Goal: Task Accomplishment & Management: Manage account settings

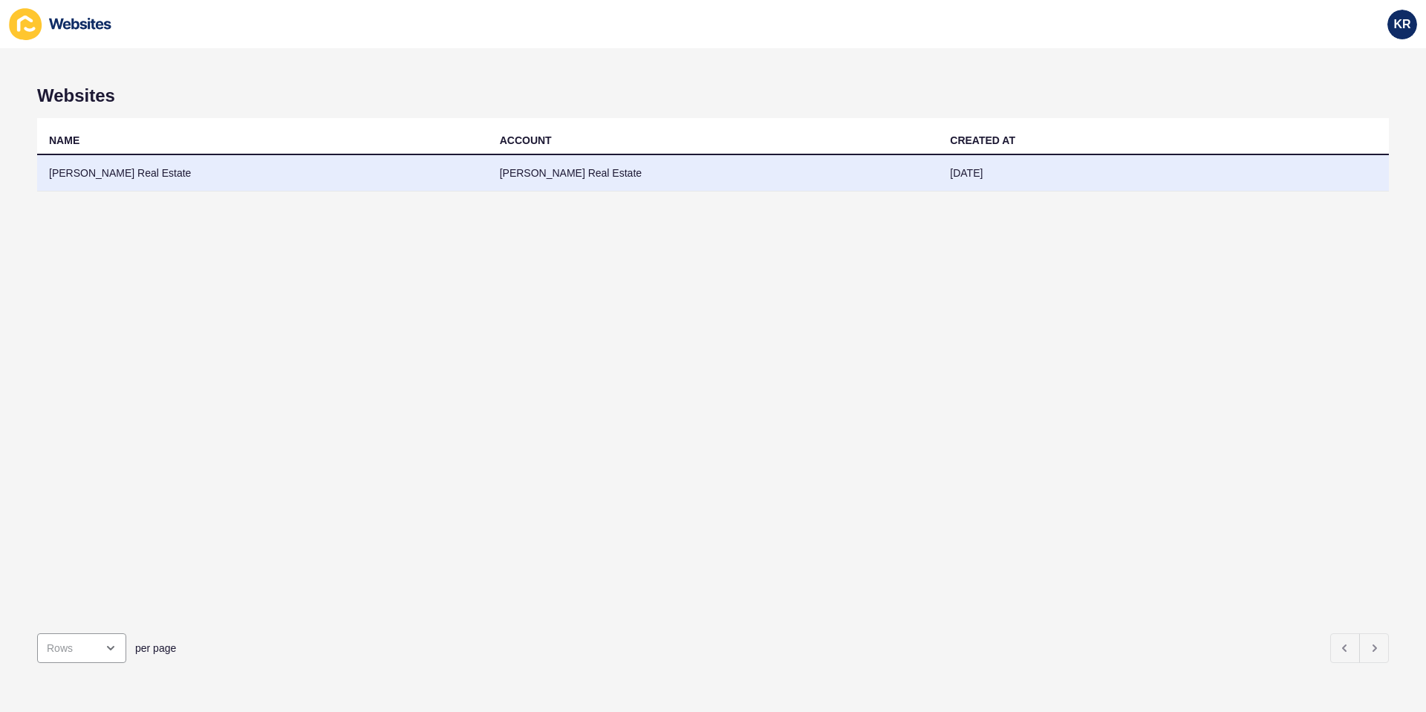
click at [149, 177] on td "[PERSON_NAME] Real Estate" at bounding box center [262, 173] width 451 height 36
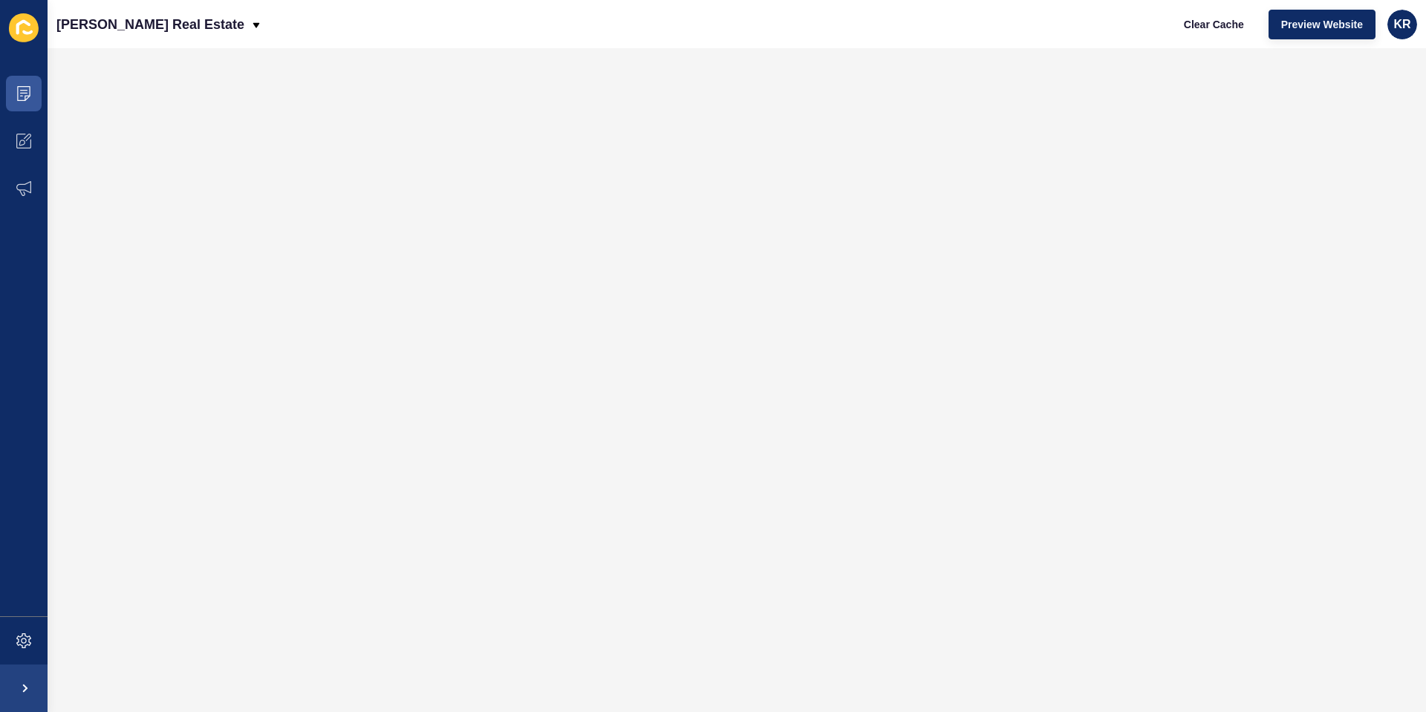
click at [22, 22] on icon at bounding box center [23, 27] width 14 height 15
click at [16, 94] on icon at bounding box center [23, 93] width 15 height 15
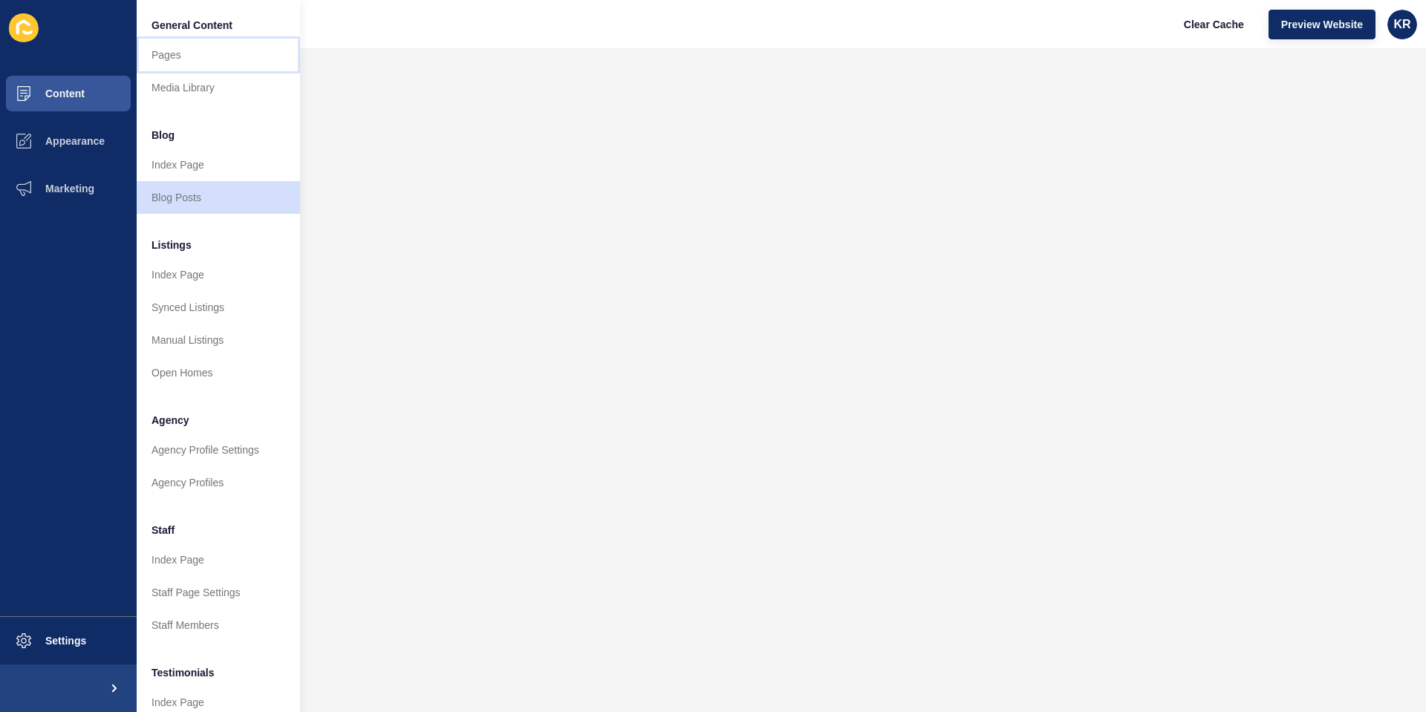
click at [152, 59] on link "Pages" at bounding box center [218, 55] width 163 height 33
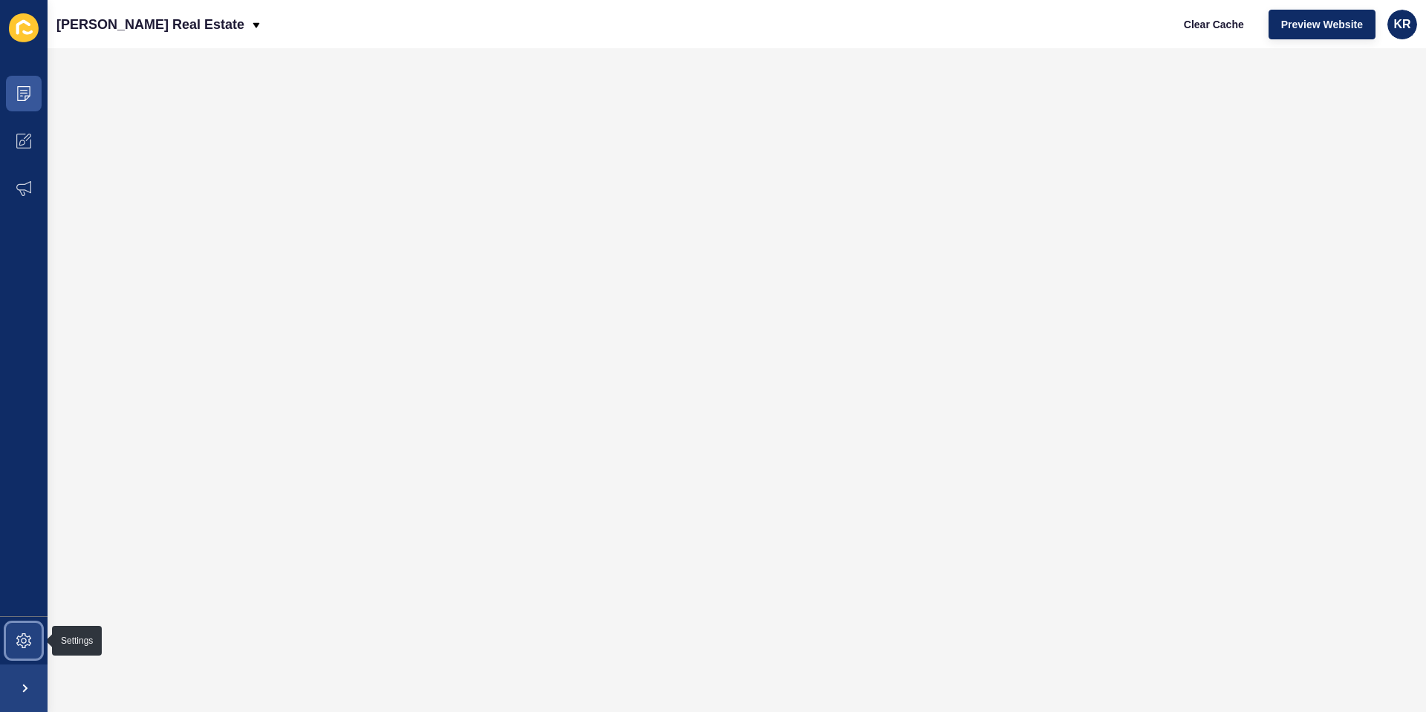
click at [26, 635] on icon at bounding box center [23, 641] width 15 height 15
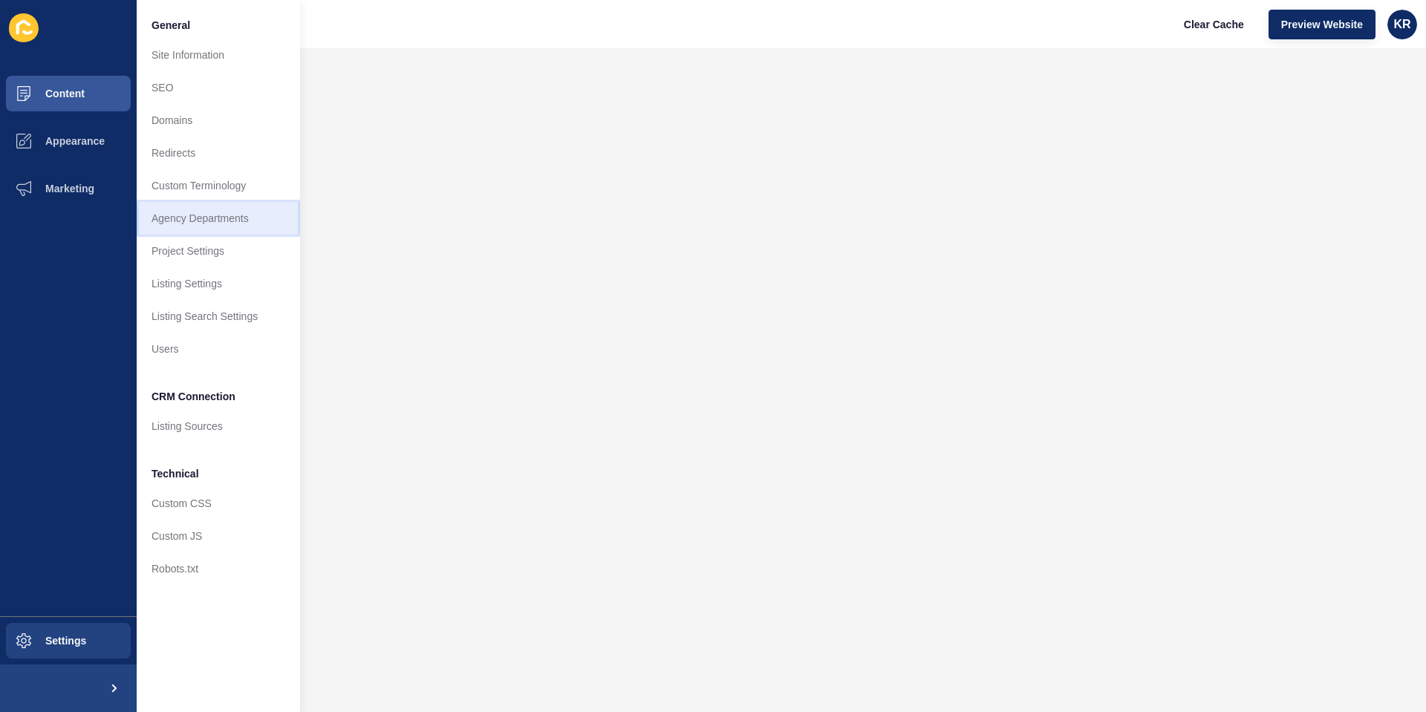
click at [198, 222] on link "Agency Departments" at bounding box center [218, 218] width 163 height 33
